Goal: Submit feedback/report problem

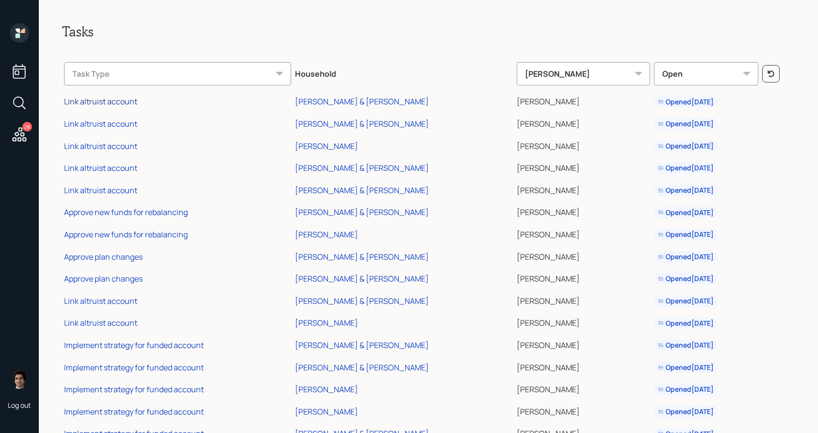
click at [128, 99] on div "Link altruist account" at bounding box center [100, 101] width 73 height 11
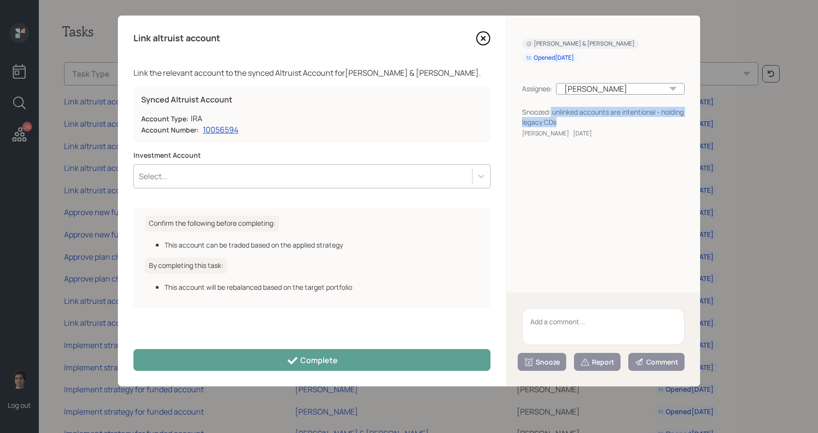
drag, startPoint x: 601, startPoint y: 124, endPoint x: 552, endPoint y: 115, distance: 50.2
click at [552, 115] on div "Snoozed: unlinked accounts are intentional - holding legacy CDs" at bounding box center [603, 117] width 163 height 20
copy div "unlinked accounts are intentional - holding legacy CDs"
click at [571, 316] on textarea at bounding box center [603, 326] width 163 height 37
paste textarea "unlinked accounts are intentional - holding legacy CDs"
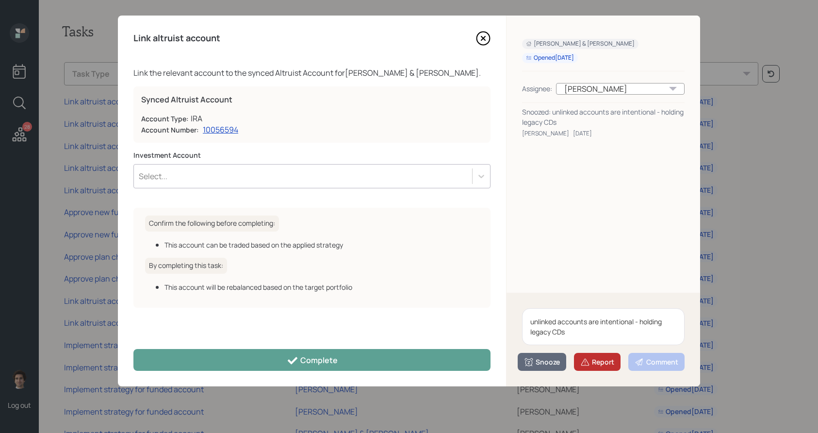
type textarea "unlinked accounts are intentional - holding legacy CDs"
click at [589, 354] on button "Report" at bounding box center [597, 362] width 47 height 18
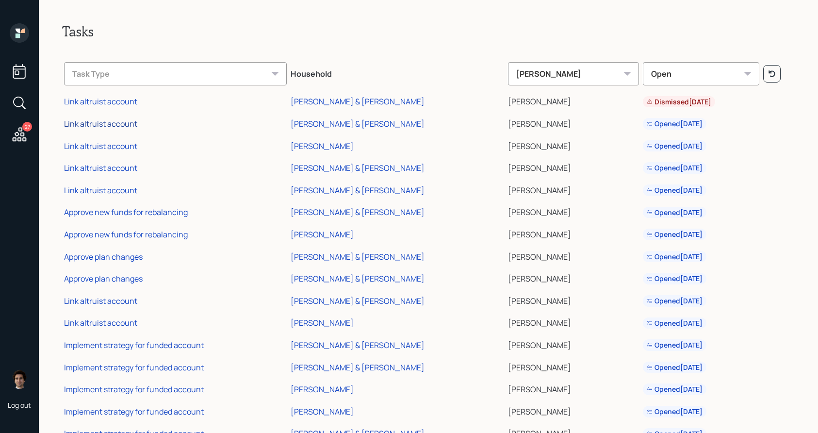
click at [115, 124] on div "Link altruist account" at bounding box center [100, 123] width 73 height 11
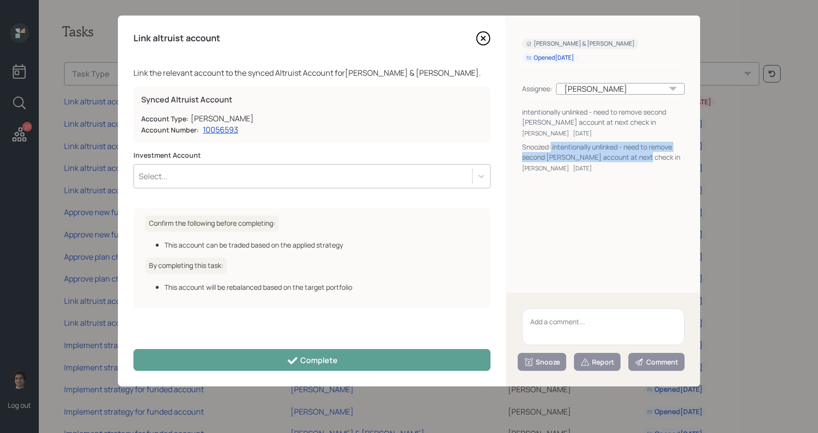
drag, startPoint x: 649, startPoint y: 159, endPoint x: 551, endPoint y: 146, distance: 98.9
click at [551, 146] on div "Snoozed: intentionally unlinked - need to remove second [PERSON_NAME] account a…" at bounding box center [603, 152] width 163 height 20
copy div "intentionally unlinked - need to remove second [PERSON_NAME] account at next ch…"
click at [598, 325] on textarea at bounding box center [603, 326] width 163 height 37
paste textarea "intentionally unlinked - need to remove second [PERSON_NAME] account at next ch…"
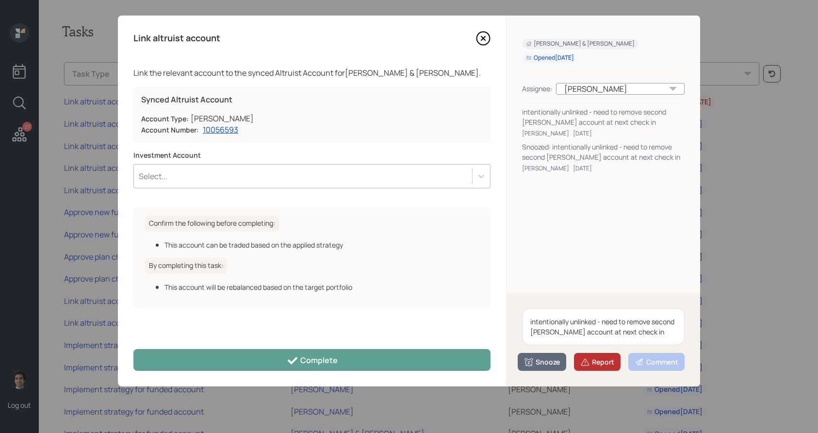
type textarea "intentionally unlinked - need to remove second [PERSON_NAME] account at next ch…"
click at [599, 360] on div "Report" at bounding box center [597, 362] width 34 height 10
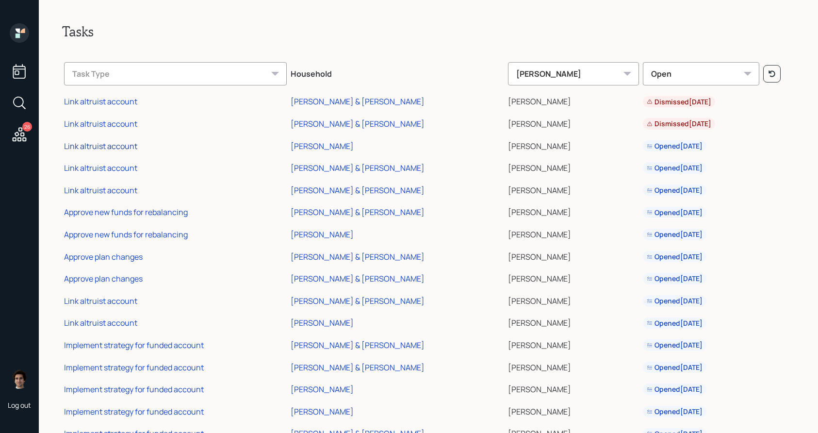
click at [129, 146] on div "Link altruist account" at bounding box center [100, 146] width 73 height 11
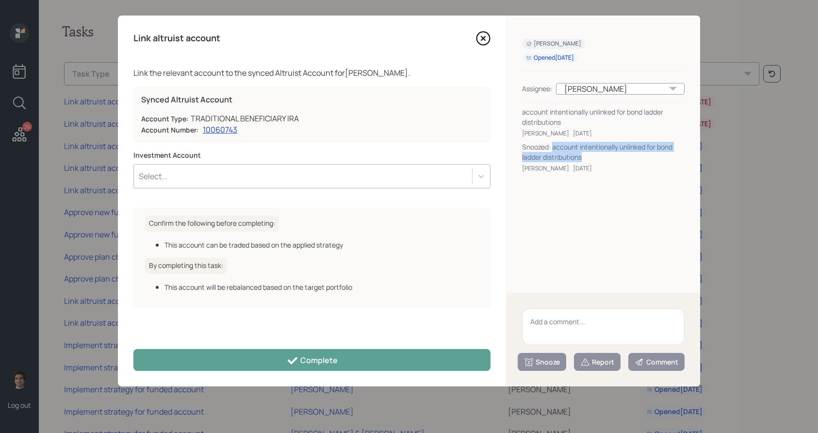
drag, startPoint x: 593, startPoint y: 152, endPoint x: 553, endPoint y: 149, distance: 39.4
click at [553, 149] on div "Snoozed: account intentionally unlinked for bond ladder distributions" at bounding box center [603, 152] width 163 height 20
copy div "account intentionally unlinked for bond ladder distributions"
click at [573, 314] on textarea at bounding box center [603, 326] width 163 height 37
paste textarea "account intentionally unlinked for bond ladder distributions"
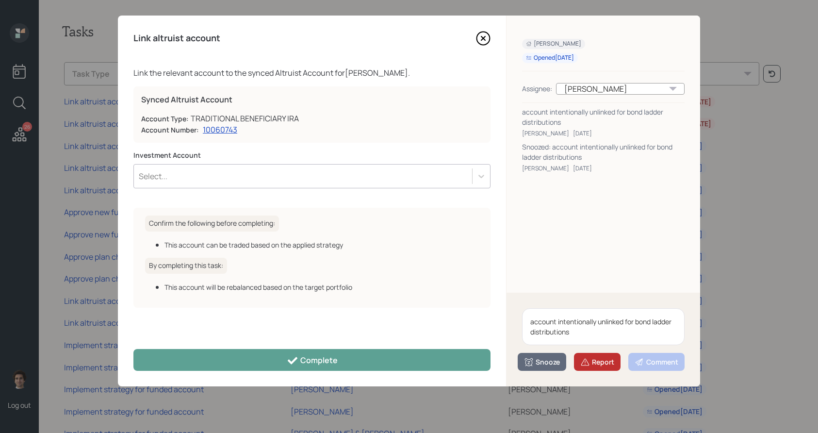
type textarea "account intentionally unlinked for bond ladder distributions"
click at [586, 359] on icon at bounding box center [585, 361] width 8 height 7
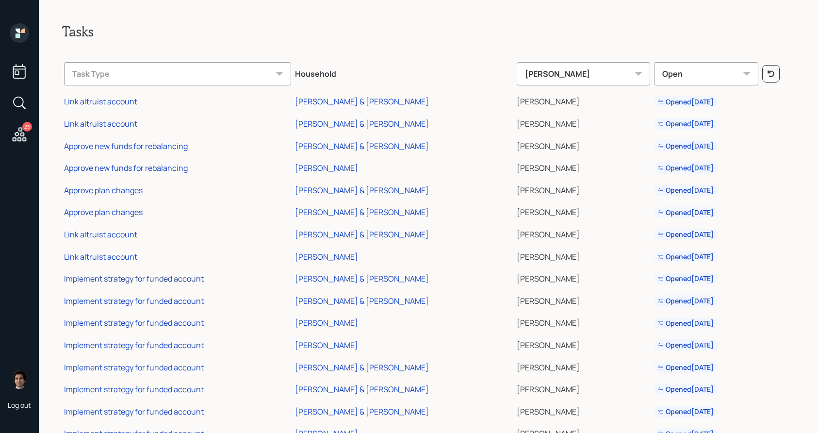
click at [181, 281] on div "Implement strategy for funded account" at bounding box center [134, 278] width 140 height 11
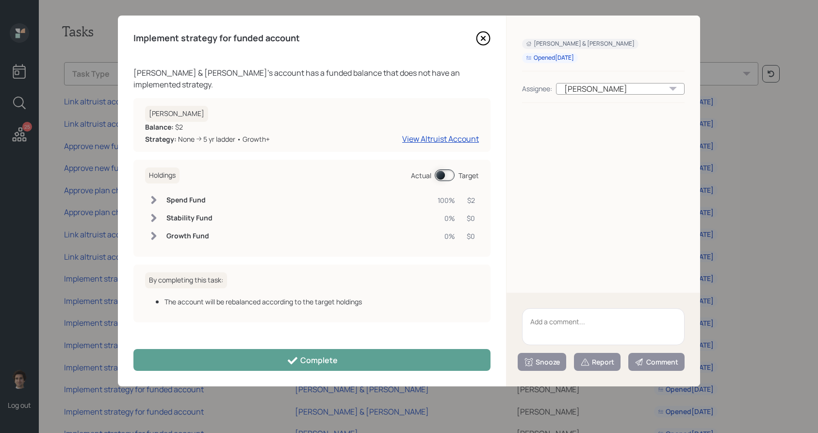
click at [577, 320] on textarea at bounding box center [603, 326] width 163 height 37
type textarea "client no longer is with Retirable"
click at [597, 366] on button "Report" at bounding box center [597, 362] width 47 height 18
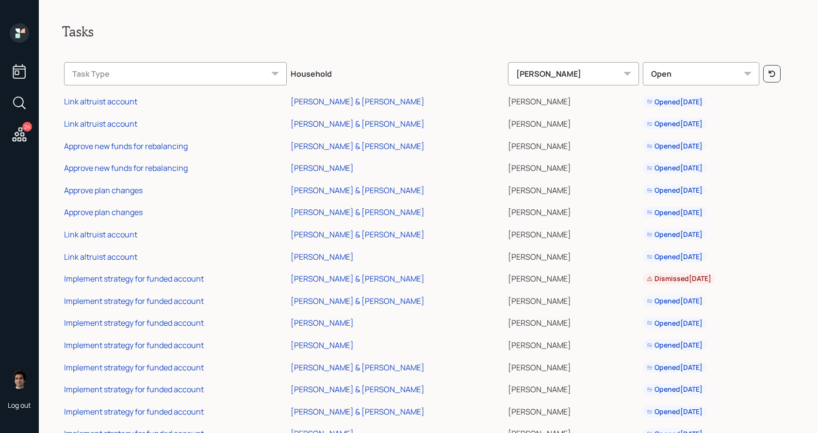
click at [173, 272] on td "Implement strategy for funded account" at bounding box center [175, 277] width 227 height 22
click at [173, 278] on div "Implement strategy for funded account" at bounding box center [134, 278] width 140 height 11
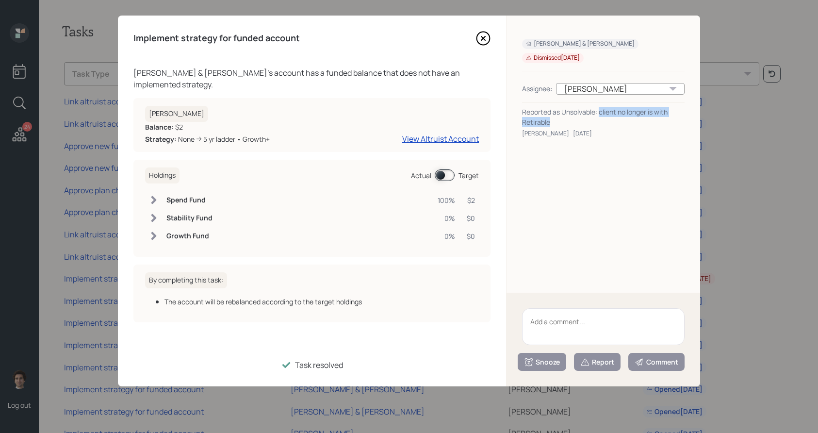
drag, startPoint x: 562, startPoint y: 121, endPoint x: 600, endPoint y: 108, distance: 40.0
click at [600, 108] on div "Reported as Unsolvable: client no longer is with Retirable" at bounding box center [603, 117] width 163 height 20
copy div "client no longer is with Retirable"
click at [599, 319] on textarea at bounding box center [603, 326] width 163 height 37
paste textarea "client no longer is with Retirable"
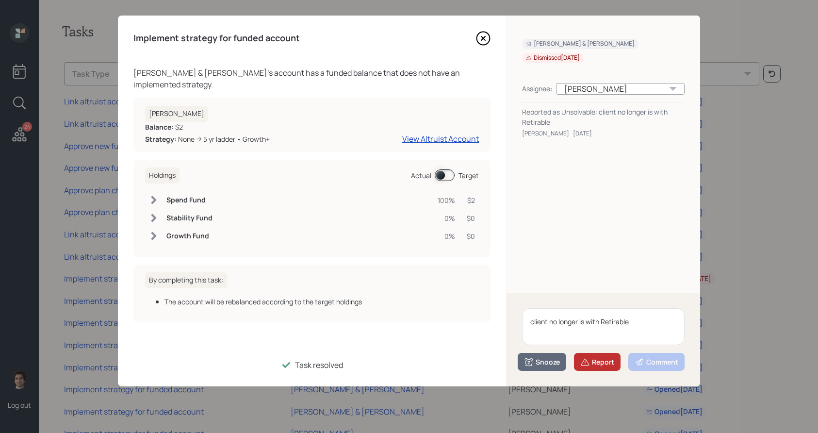
type textarea "client no longer is with Retirable"
click at [597, 362] on div "Report" at bounding box center [597, 362] width 34 height 10
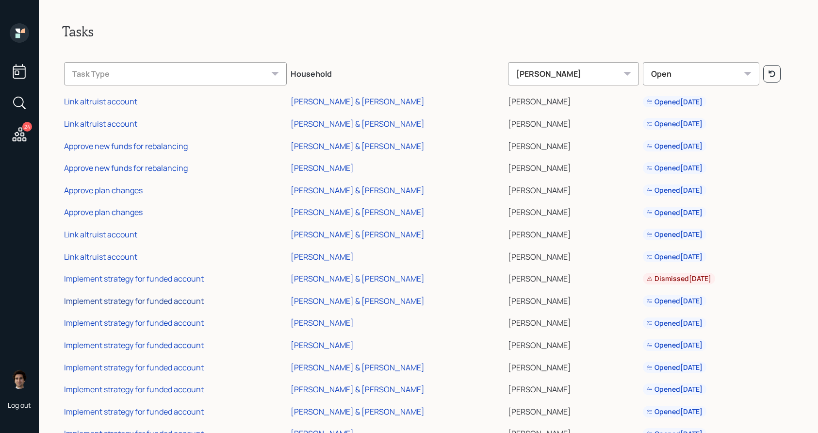
click at [180, 302] on div "Implement strategy for funded account" at bounding box center [134, 300] width 140 height 11
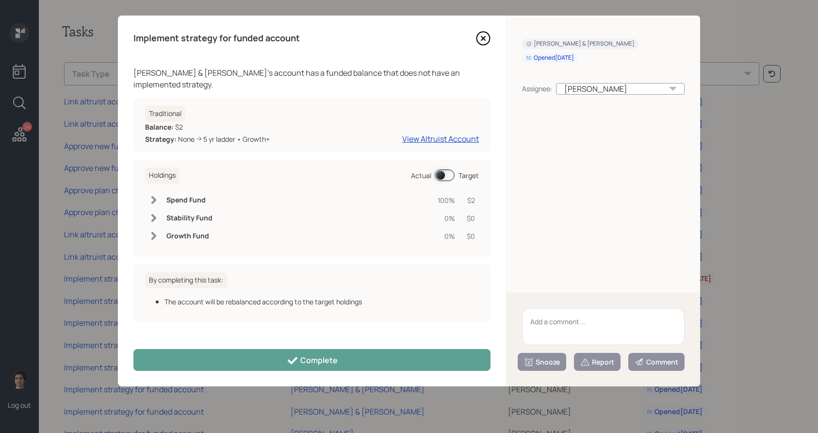
click at [559, 327] on textarea at bounding box center [603, 326] width 163 height 37
paste textarea "client no longer is with Retirable"
type textarea "client no longer is with Retirable"
click at [593, 364] on div "Report" at bounding box center [597, 362] width 34 height 10
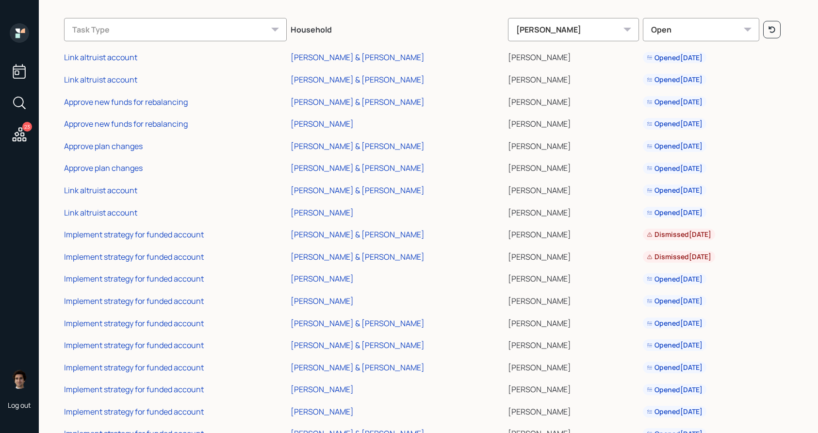
scroll to position [66, 0]
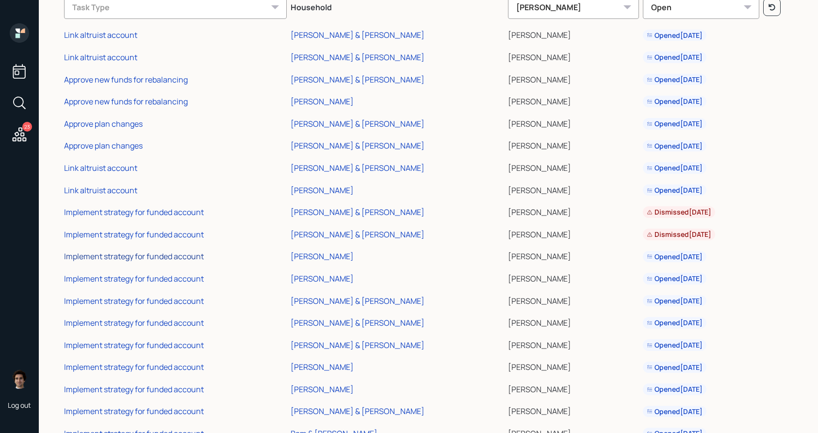
click at [191, 257] on div "Implement strategy for funded account" at bounding box center [134, 256] width 140 height 11
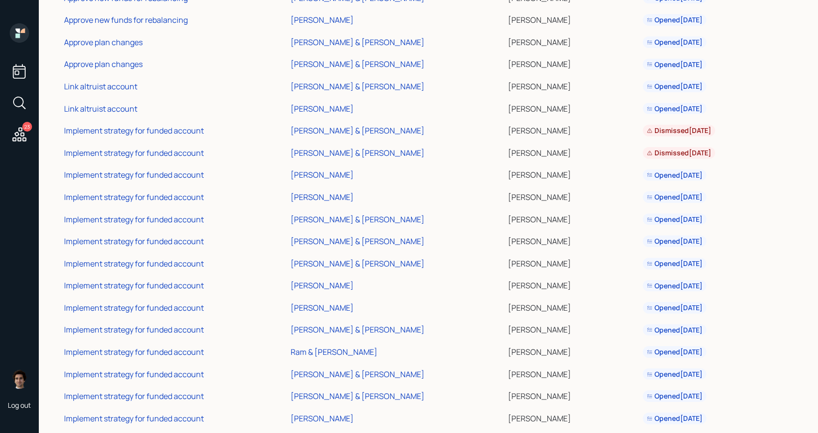
scroll to position [232, 0]
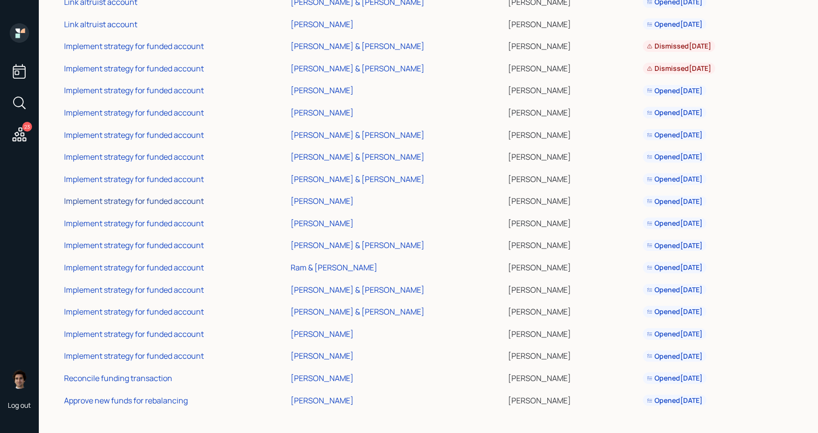
click at [173, 204] on div "Implement strategy for funded account" at bounding box center [134, 200] width 140 height 11
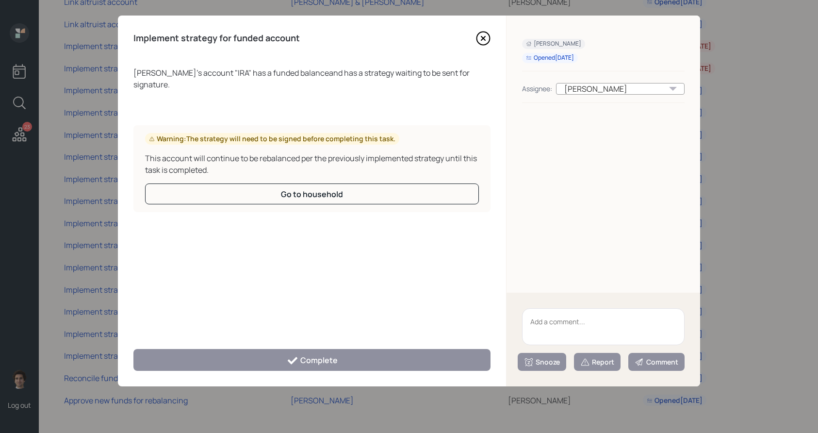
click at [190, 221] on div "Scott Wilkinson 's account " IRA " has a funded balance and has a strategy wait…" at bounding box center [311, 202] width 357 height 270
click at [482, 35] on icon at bounding box center [483, 38] width 15 height 15
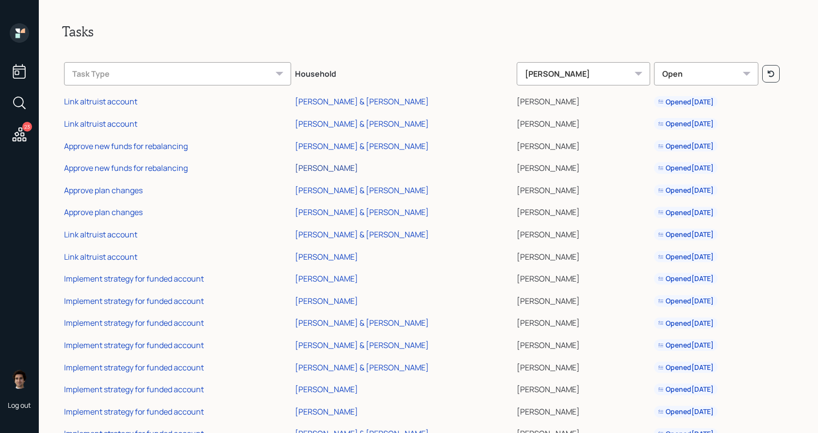
scroll to position [188, 0]
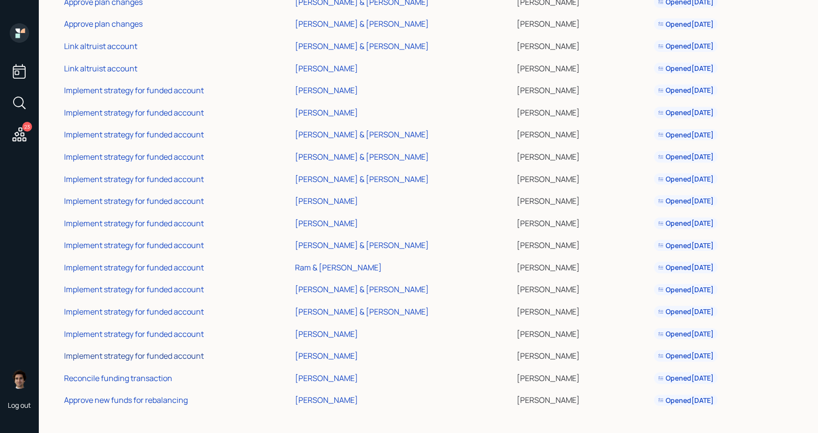
click at [178, 355] on div "Implement strategy for funded account" at bounding box center [134, 355] width 140 height 11
